Goal: Transaction & Acquisition: Register for event/course

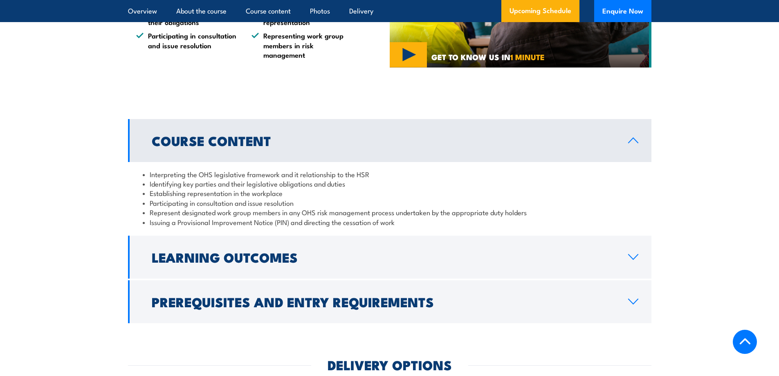
scroll to position [777, 0]
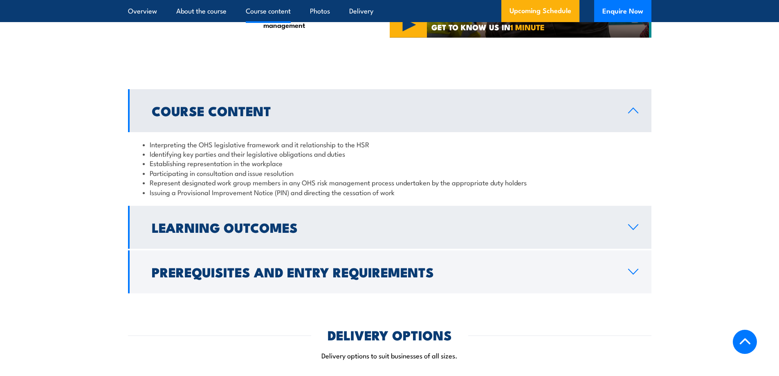
click at [633, 223] on link "Learning Outcomes" at bounding box center [389, 227] width 523 height 43
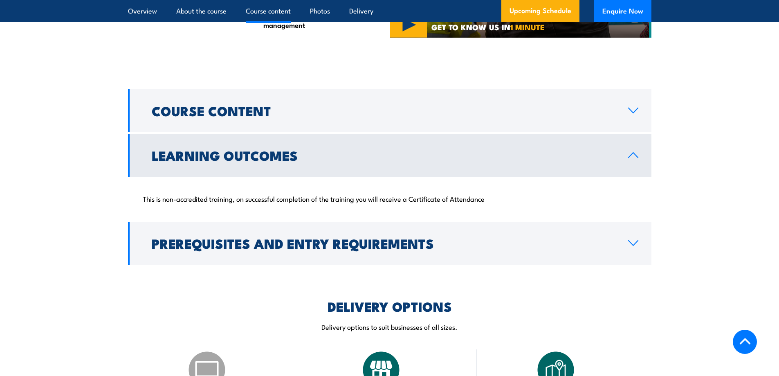
click at [637, 153] on icon at bounding box center [632, 155] width 11 height 7
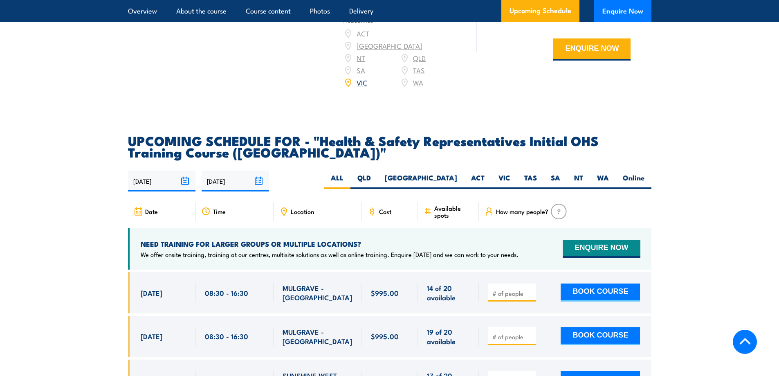
scroll to position [1226, 0]
click at [507, 172] on label "VIC" at bounding box center [504, 180] width 26 height 16
click at [510, 172] on input "VIC" at bounding box center [512, 174] width 5 height 5
radio input "true"
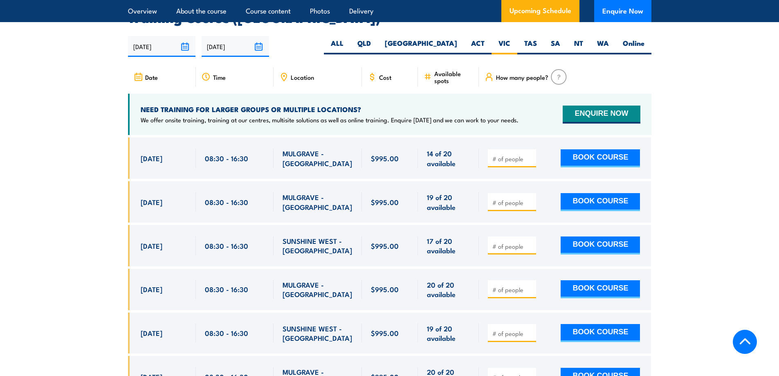
scroll to position [1390, 0]
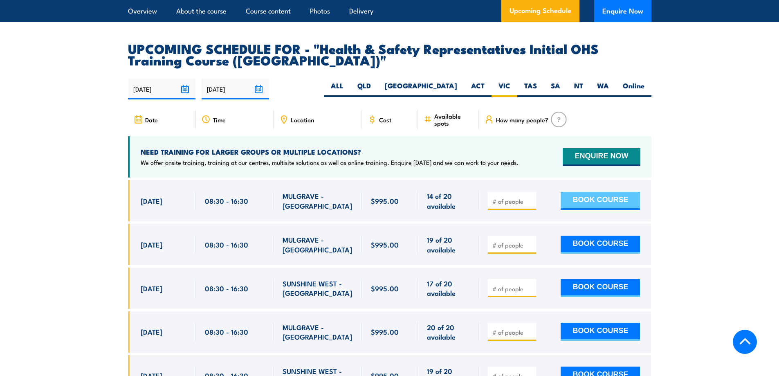
click at [600, 192] on button "BOOK COURSE" at bounding box center [599, 201] width 79 height 18
click at [509, 197] on input "number" at bounding box center [512, 201] width 41 height 8
type input "1"
click at [583, 192] on button "BOOK COURSE" at bounding box center [599, 201] width 79 height 18
